Goal: Information Seeking & Learning: Check status

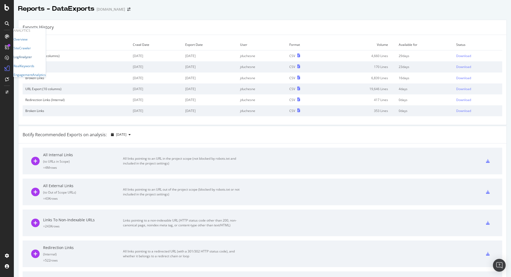
click at [32, 59] on div "LogAnalyzer" at bounding box center [23, 57] width 18 height 5
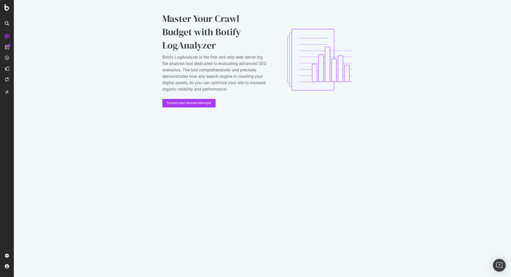
click at [123, 119] on div "Master Your Crawl Budget with Botify LogAnalyzer Botify LogAnalyzer is the firs…" at bounding box center [262, 59] width 497 height 119
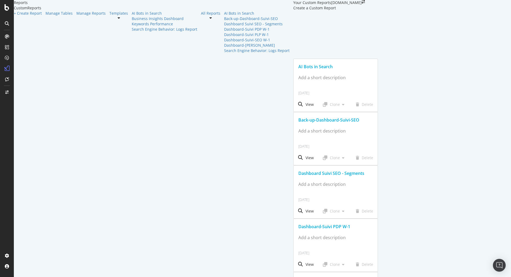
click at [298, 276] on div "Dashboard-Suivi PLP W-1" at bounding box center [335, 280] width 75 height 6
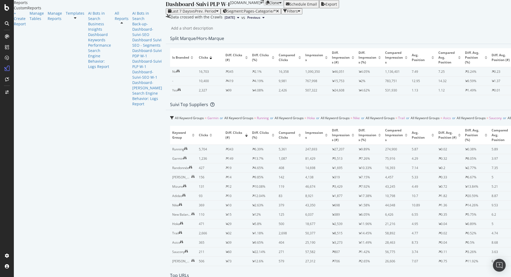
scroll to position [320, 0]
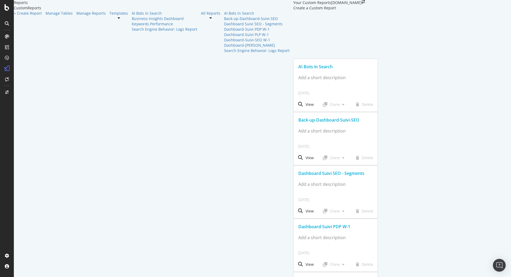
click at [6, 11] on div at bounding box center [7, 138] width 14 height 277
click at [6, 6] on icon at bounding box center [7, 7] width 5 height 6
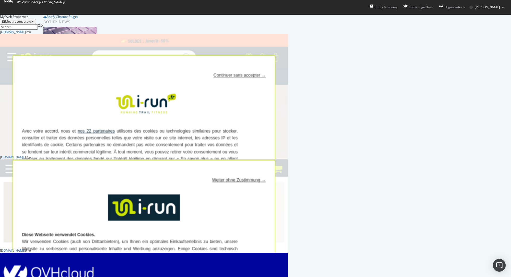
scroll to position [437, 0]
